Goal: Transaction & Acquisition: Purchase product/service

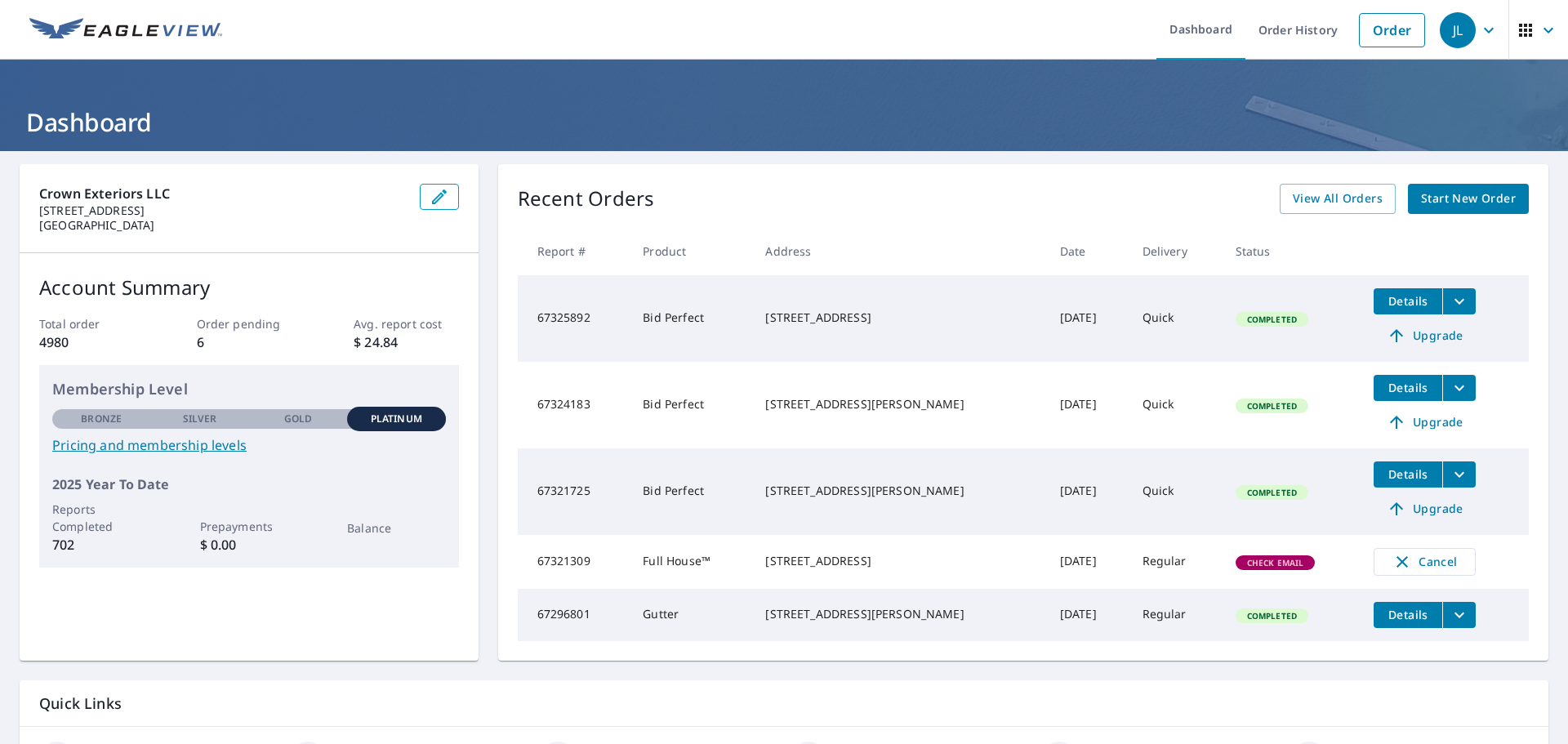
click at [1242, 566] on span "Check Email" at bounding box center [1276, 562] width 77 height 11
click at [1374, 19] on link "Order" at bounding box center [1392, 30] width 66 height 34
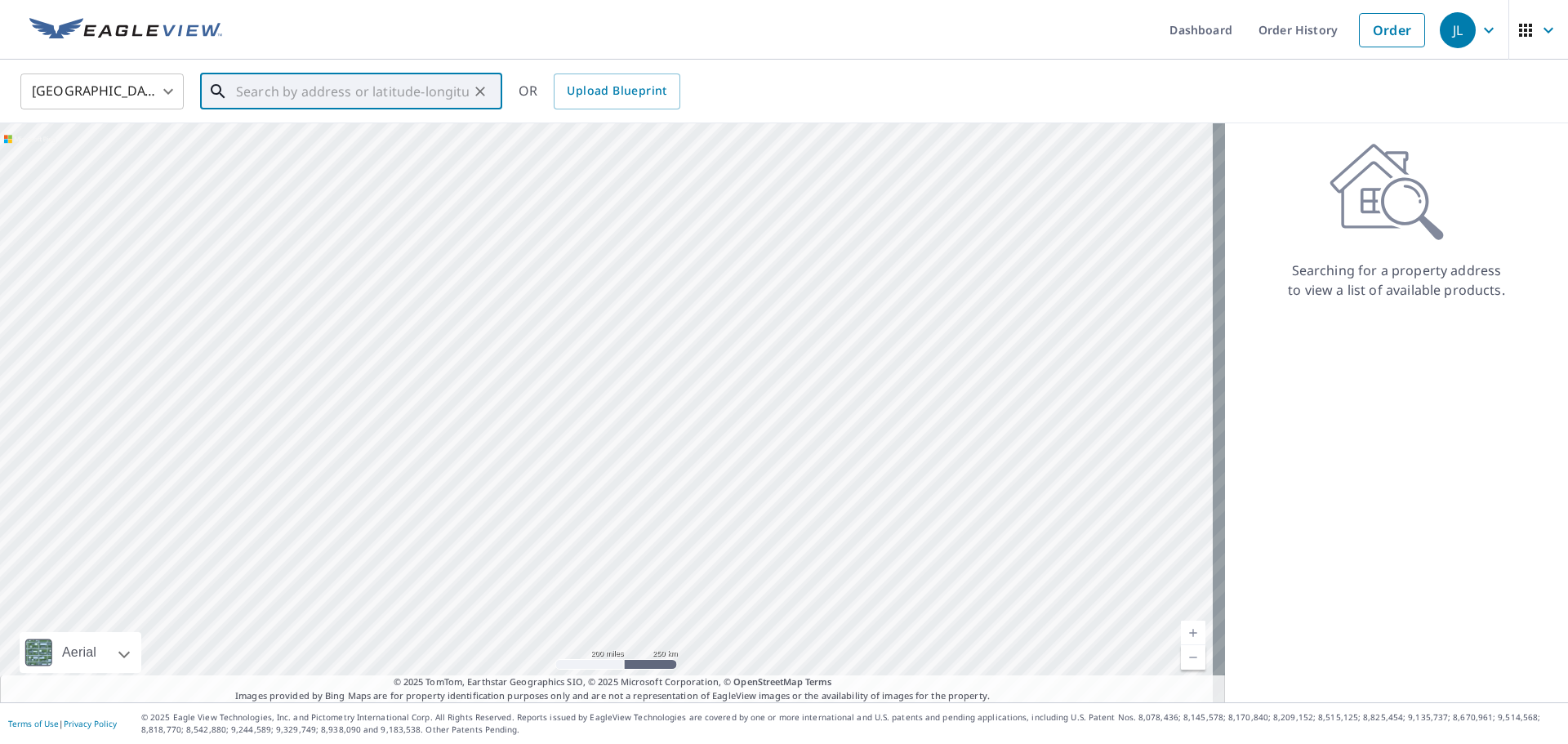
click at [286, 84] on input "text" at bounding box center [353, 91] width 233 height 45
click at [287, 153] on p "[GEOGRAPHIC_DATA][PERSON_NAME]" at bounding box center [361, 157] width 256 height 16
type input "[STREET_ADDRESS][PERSON_NAME][PERSON_NAME]"
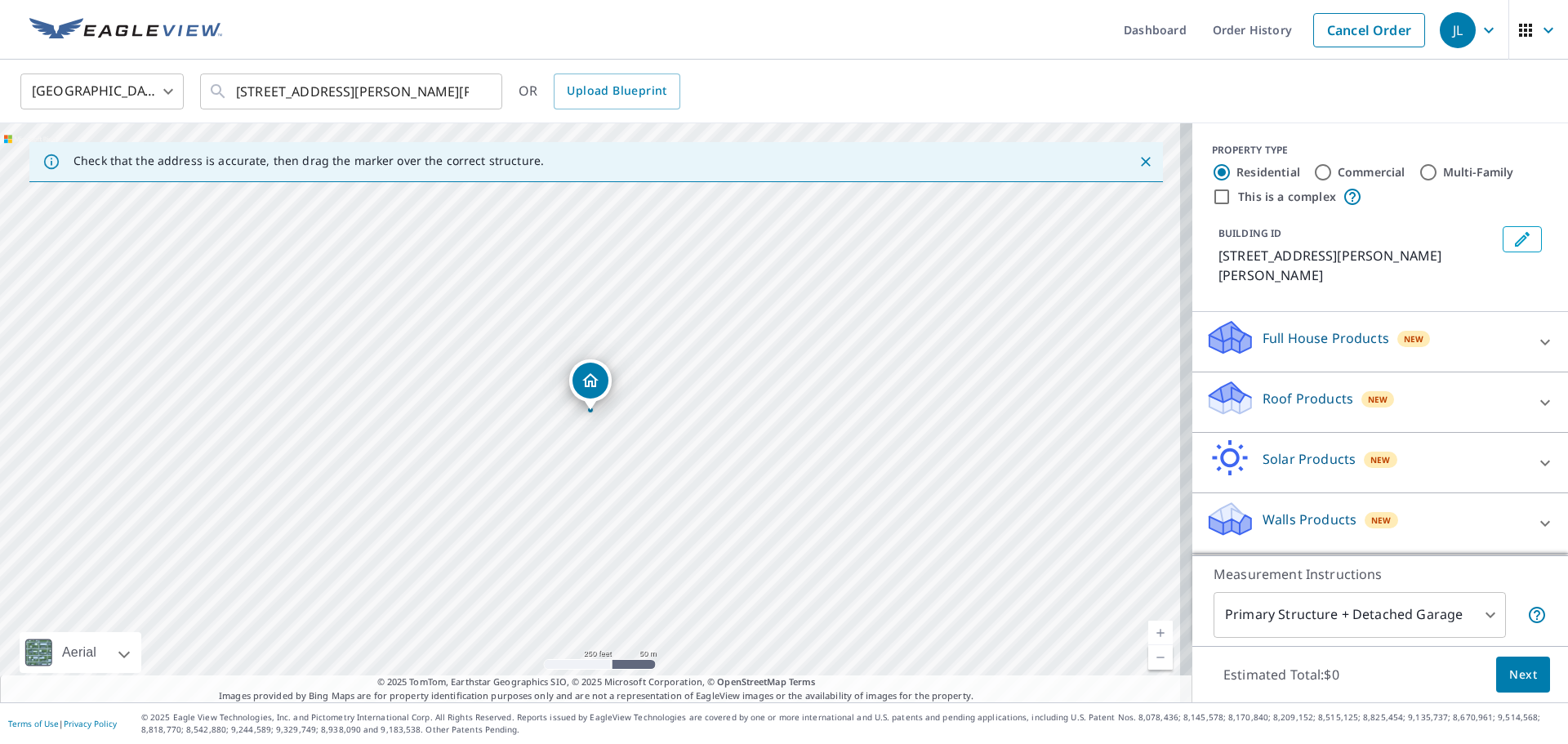
click at [1315, 389] on p "Roof Products" at bounding box center [1308, 398] width 91 height 20
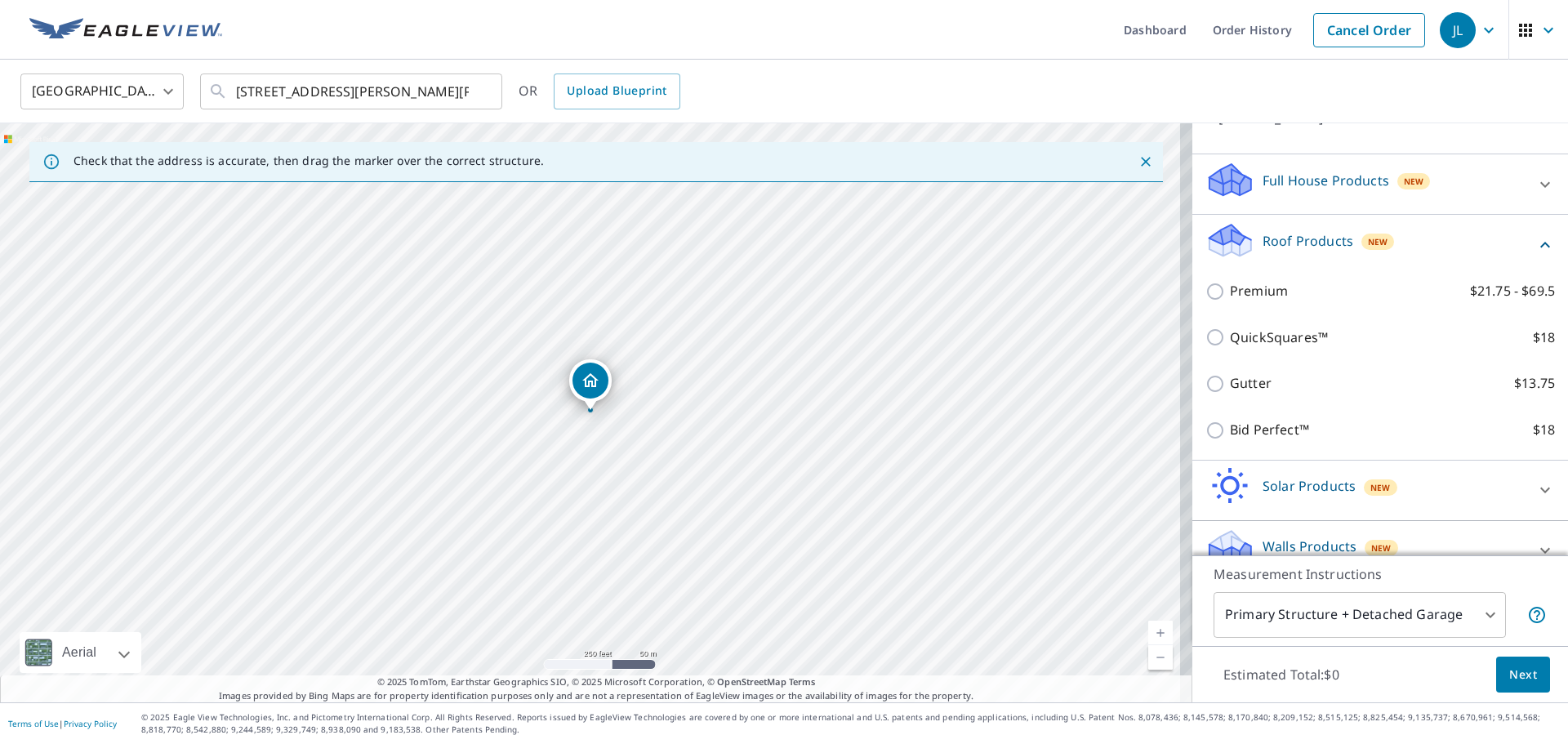
scroll to position [164, 0]
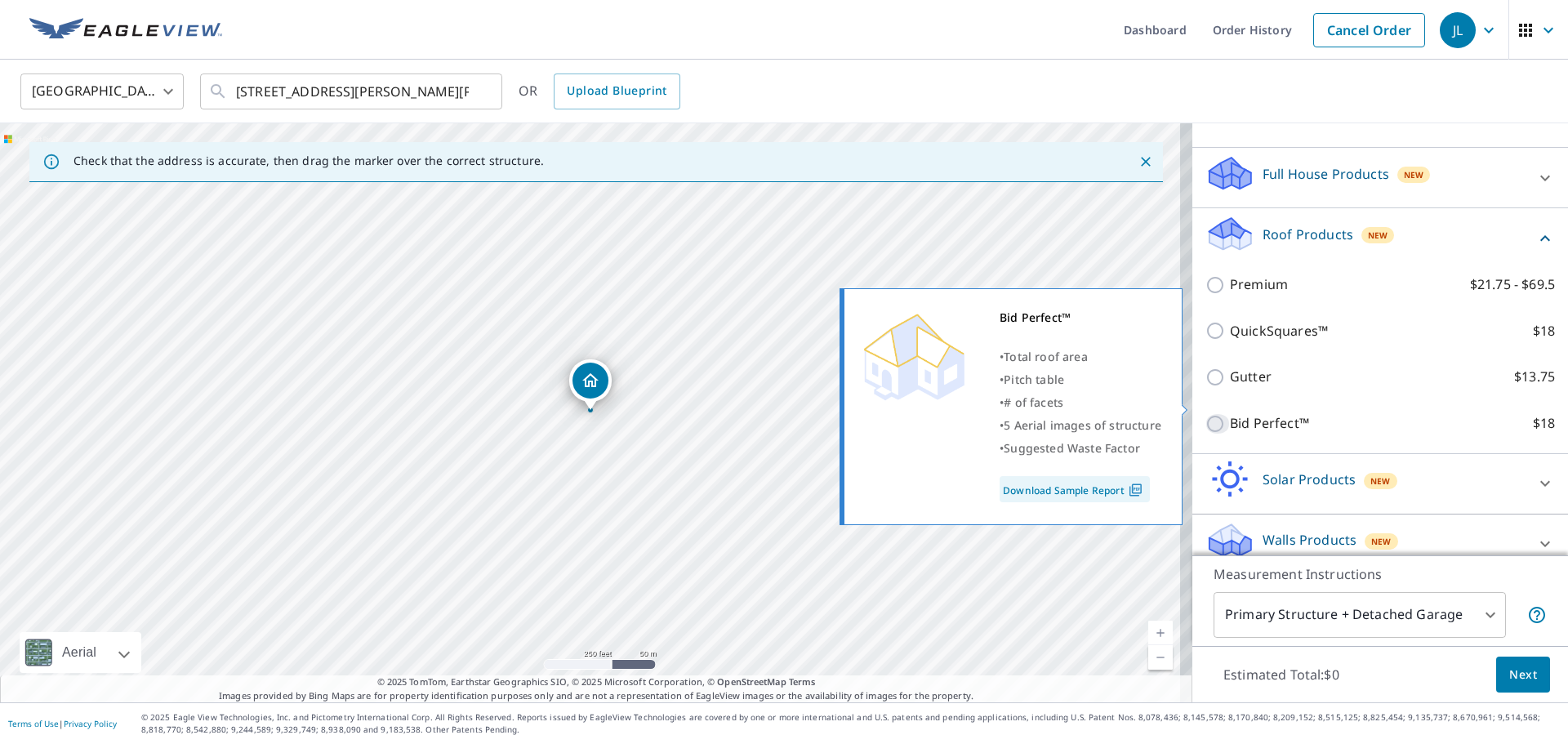
click at [1206, 414] on input "Bid Perfect™ $18" at bounding box center [1218, 424] width 25 height 20
checkbox input "true"
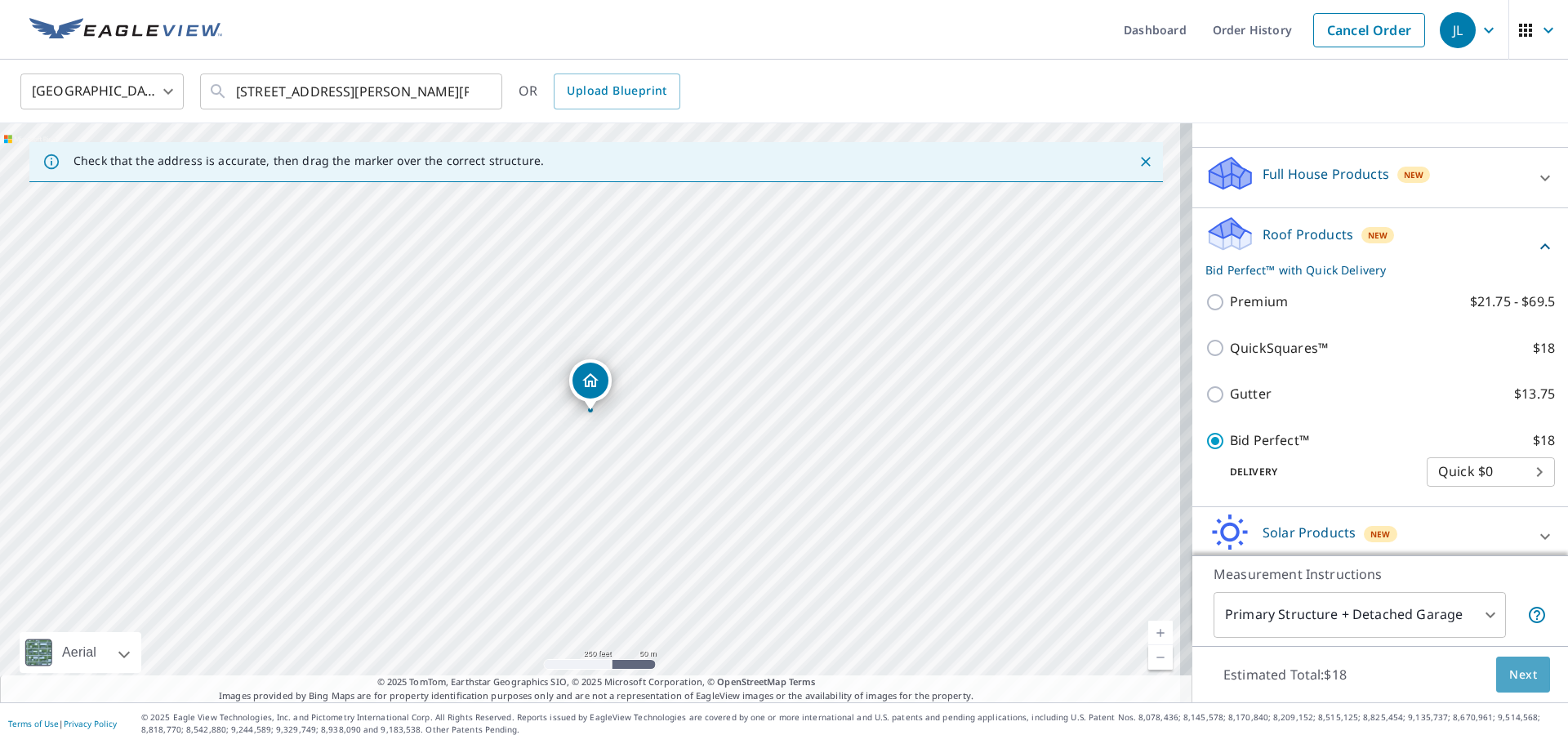
click at [1519, 670] on span "Next" at bounding box center [1523, 675] width 27 height 21
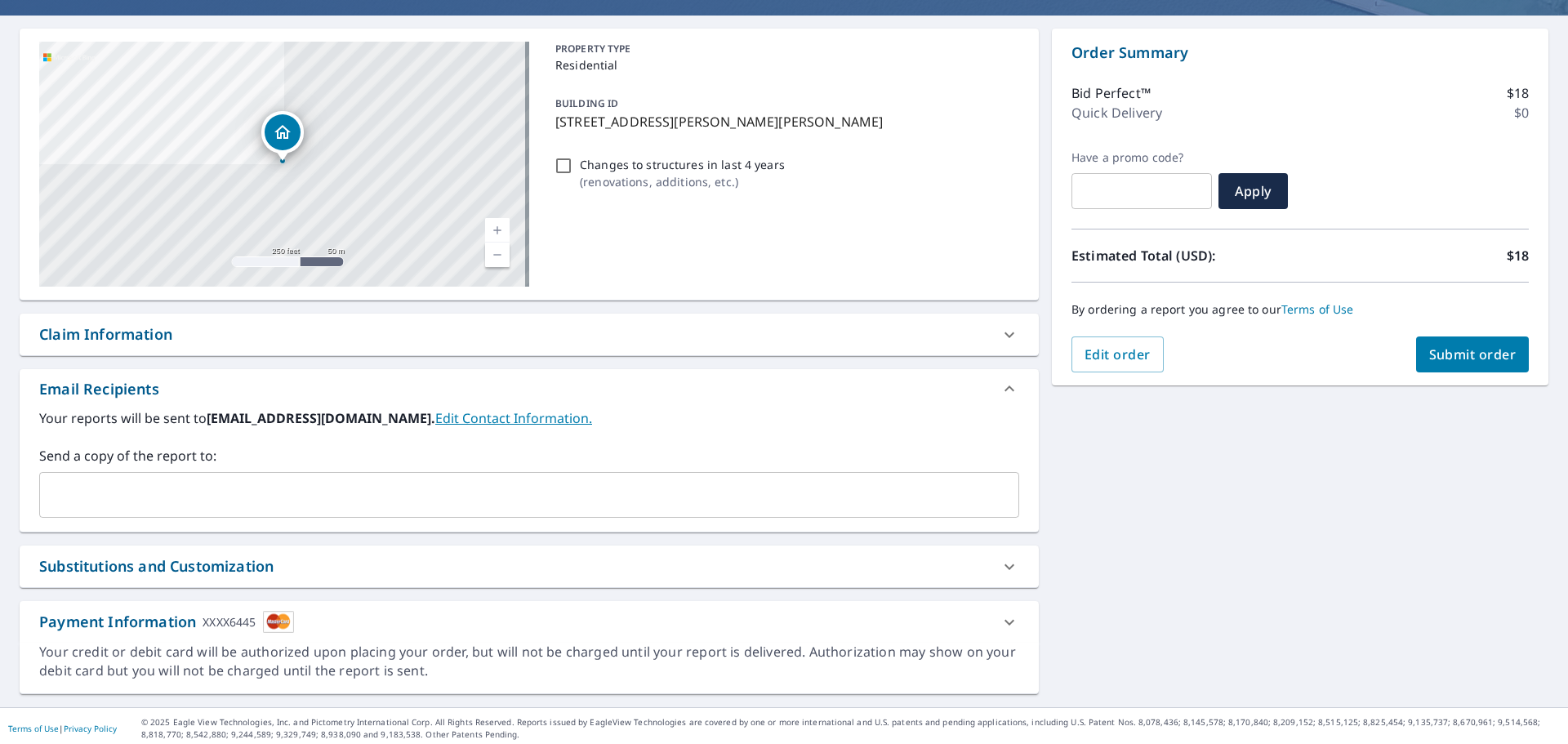
scroll to position [140, 0]
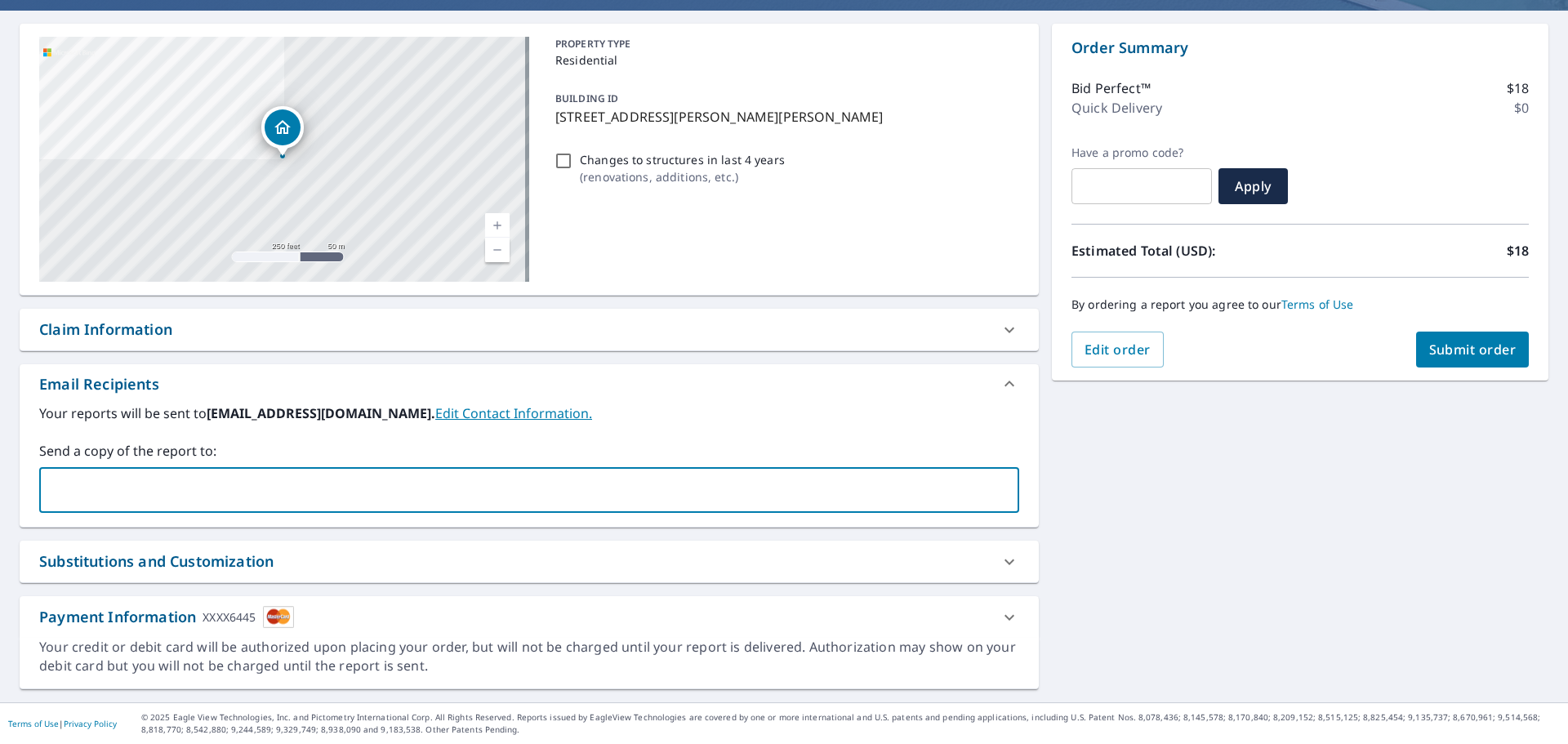
click at [176, 495] on input "text" at bounding box center [516, 490] width 941 height 31
type input "[EMAIL_ADDRESS][DOMAIN_NAME]"
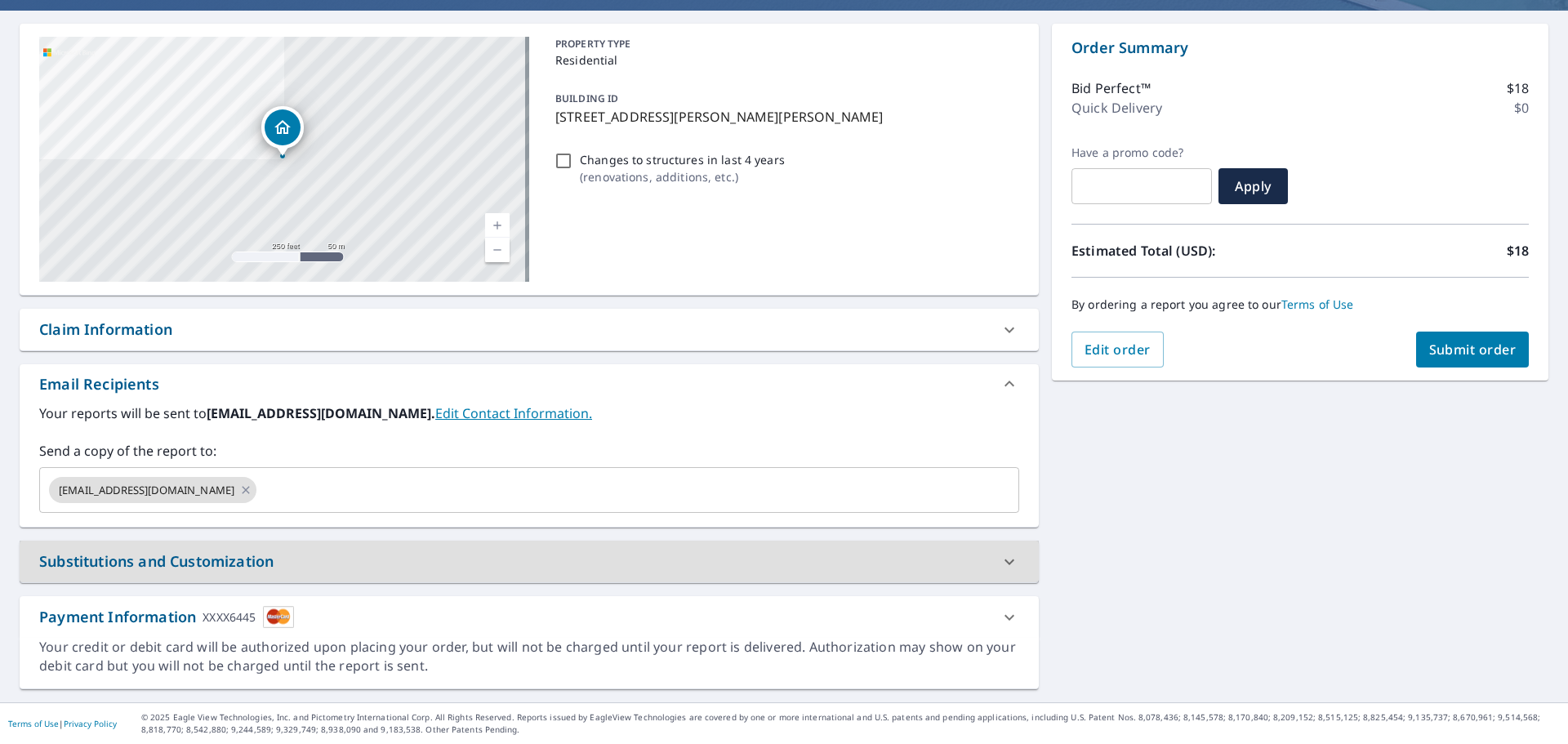
click at [1460, 353] on span "Submit order" at bounding box center [1473, 349] width 87 height 18
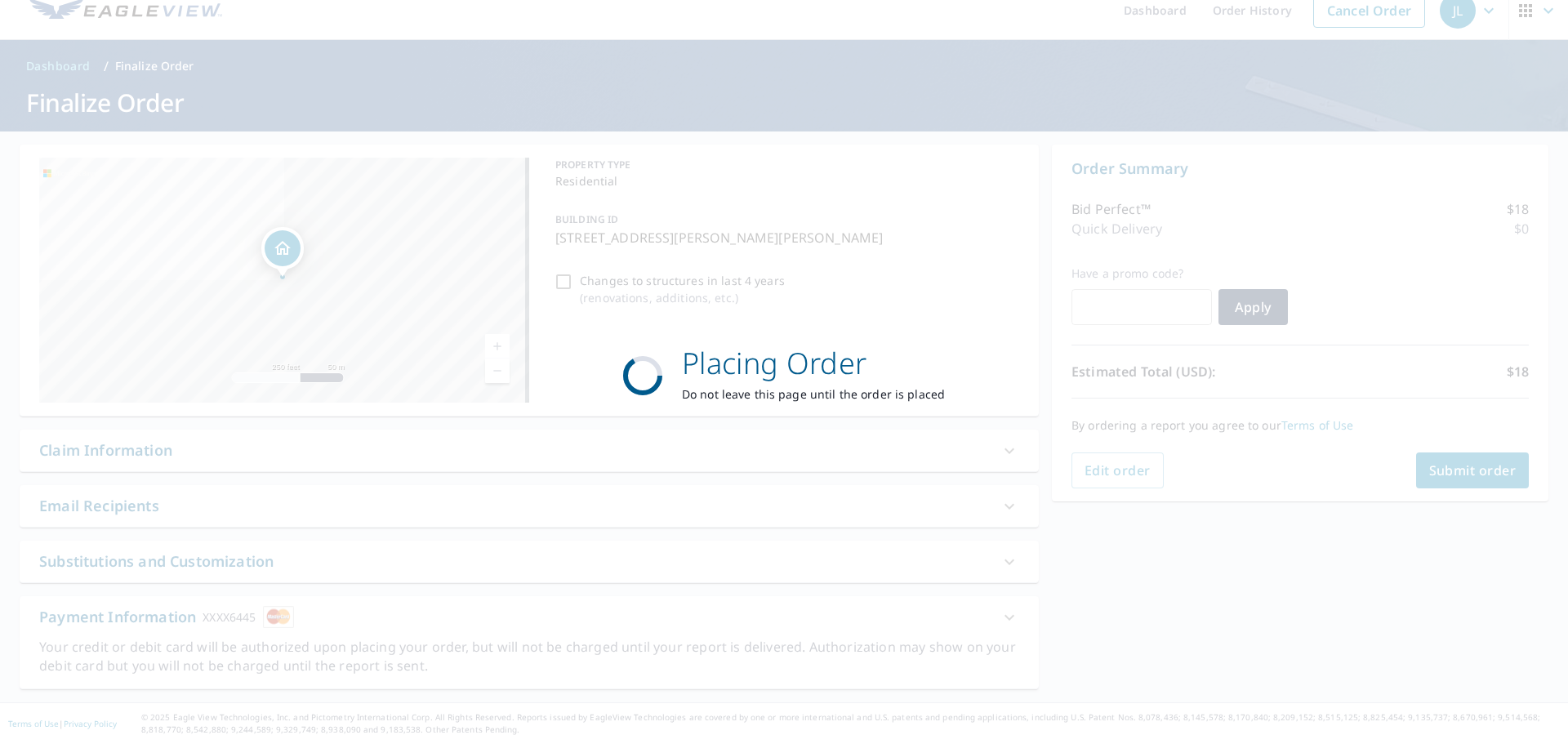
scroll to position [20, 0]
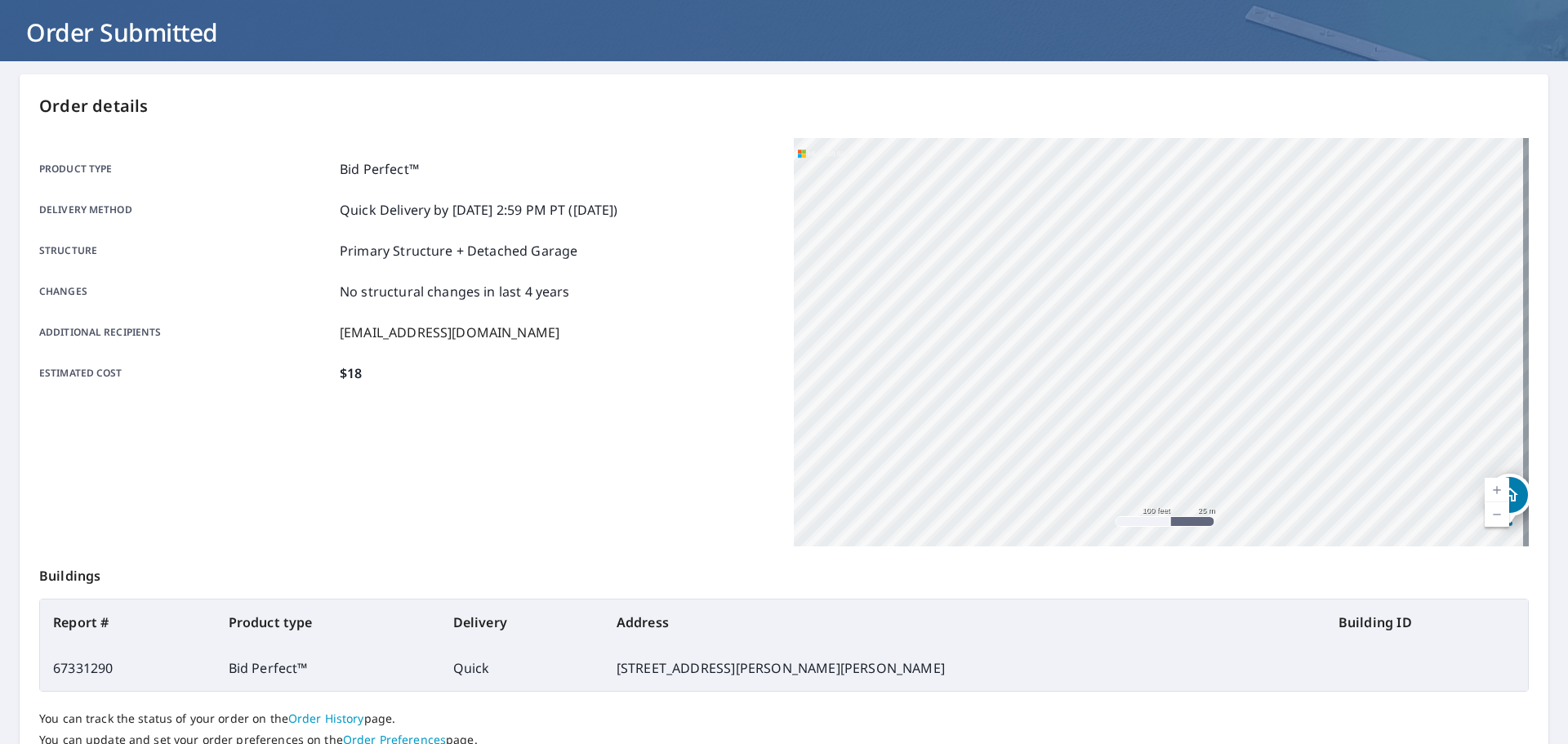
scroll to position [217, 0]
